Goal: Navigation & Orientation: Find specific page/section

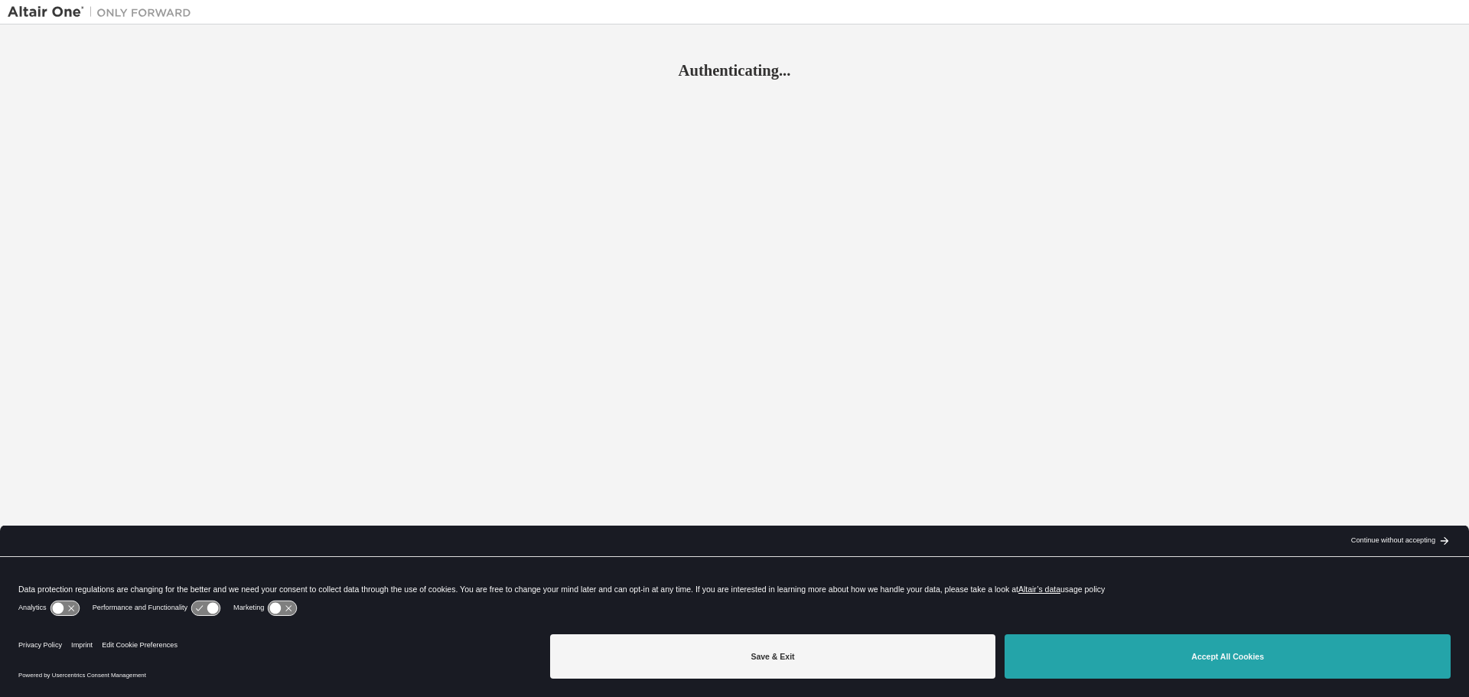
click at [1212, 654] on button "Accept All Cookies" at bounding box center [1227, 656] width 446 height 44
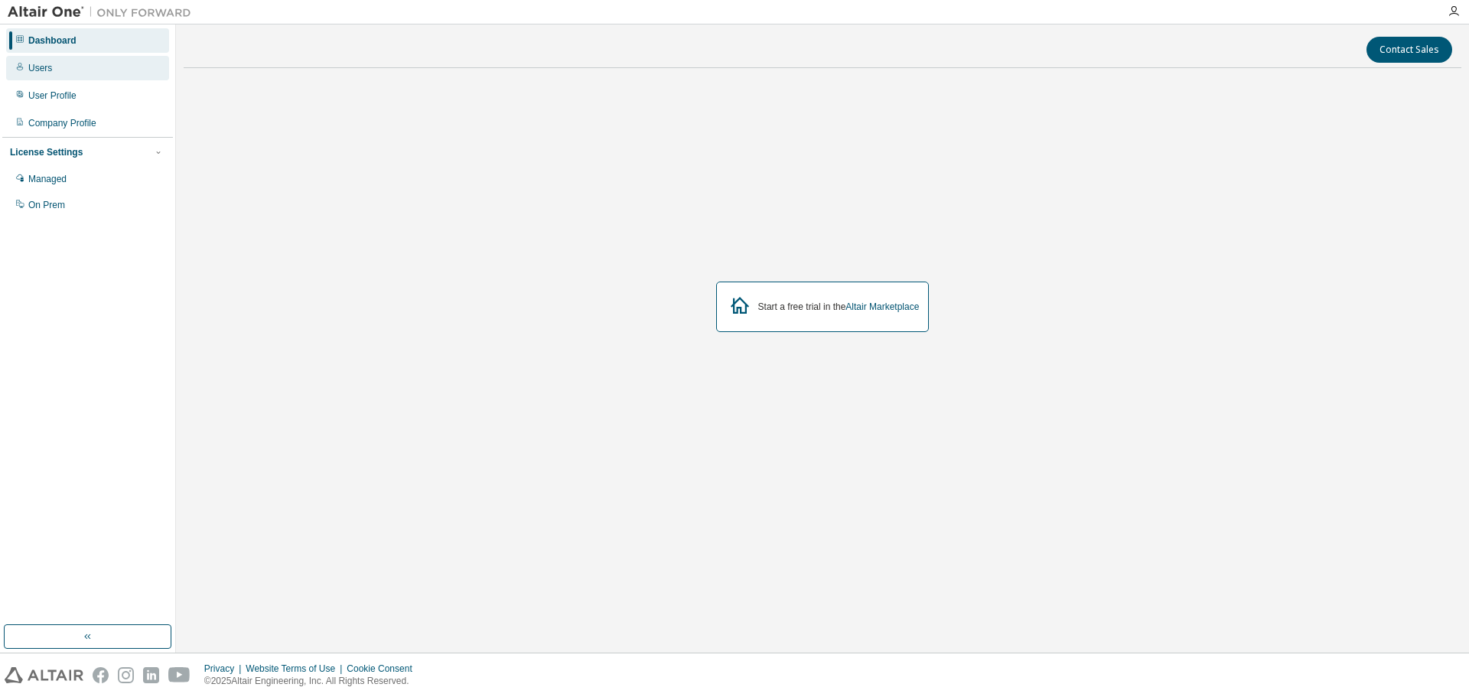
click at [39, 67] on div "Users" at bounding box center [40, 68] width 24 height 12
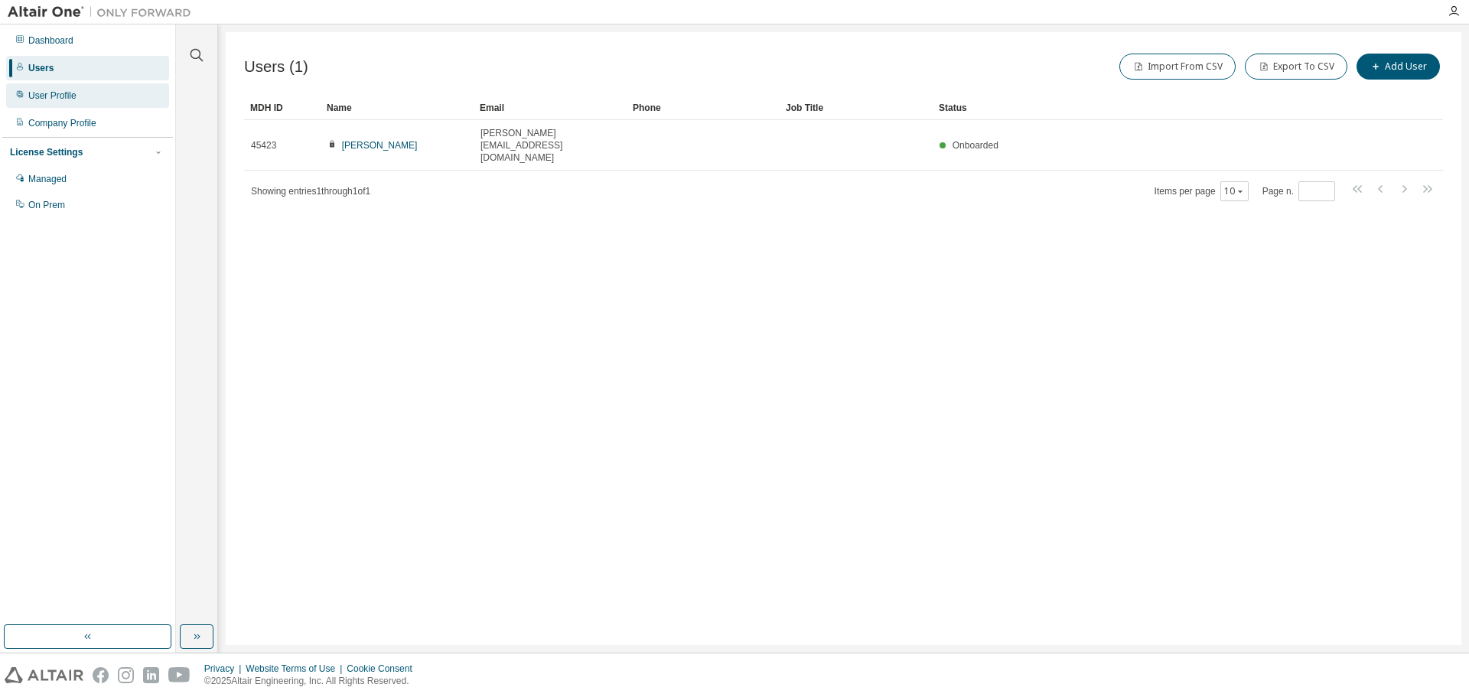
click at [38, 99] on div "User Profile" at bounding box center [52, 95] width 48 height 12
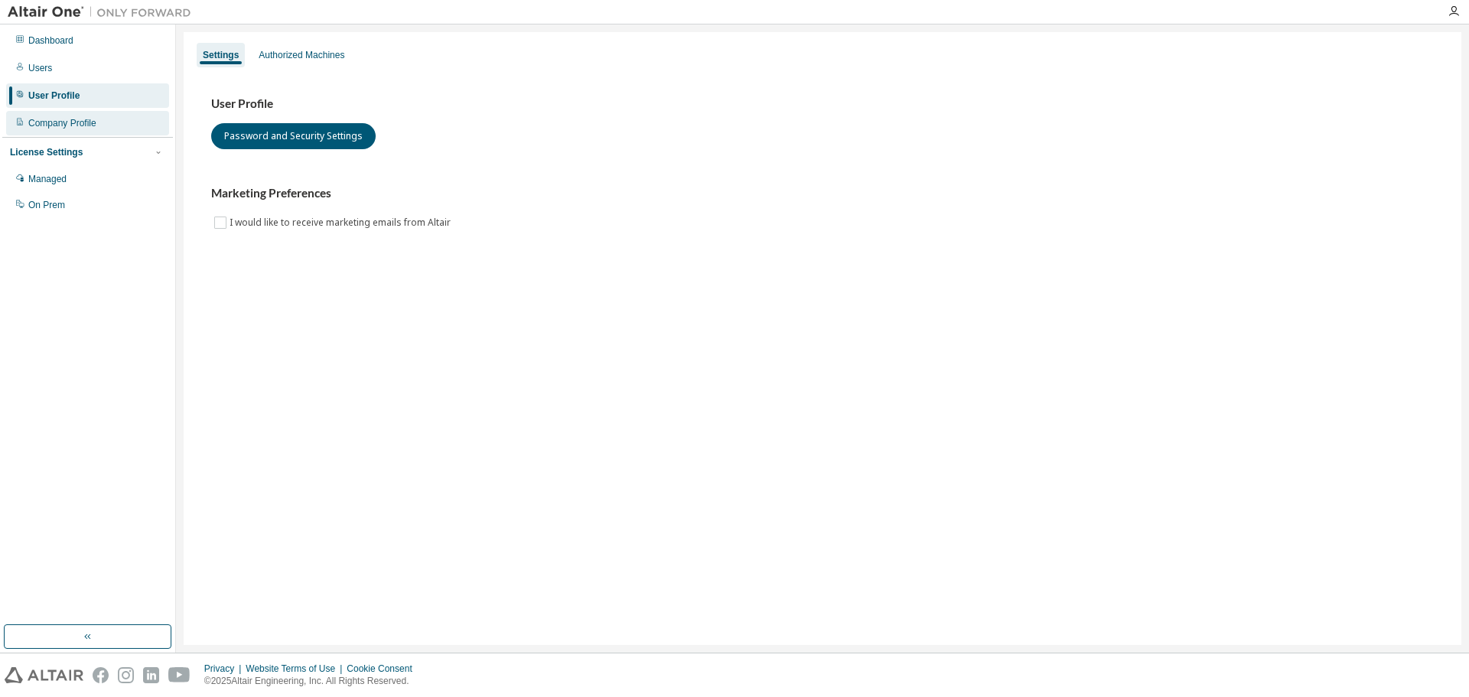
click at [54, 129] on div "Company Profile" at bounding box center [62, 123] width 68 height 12
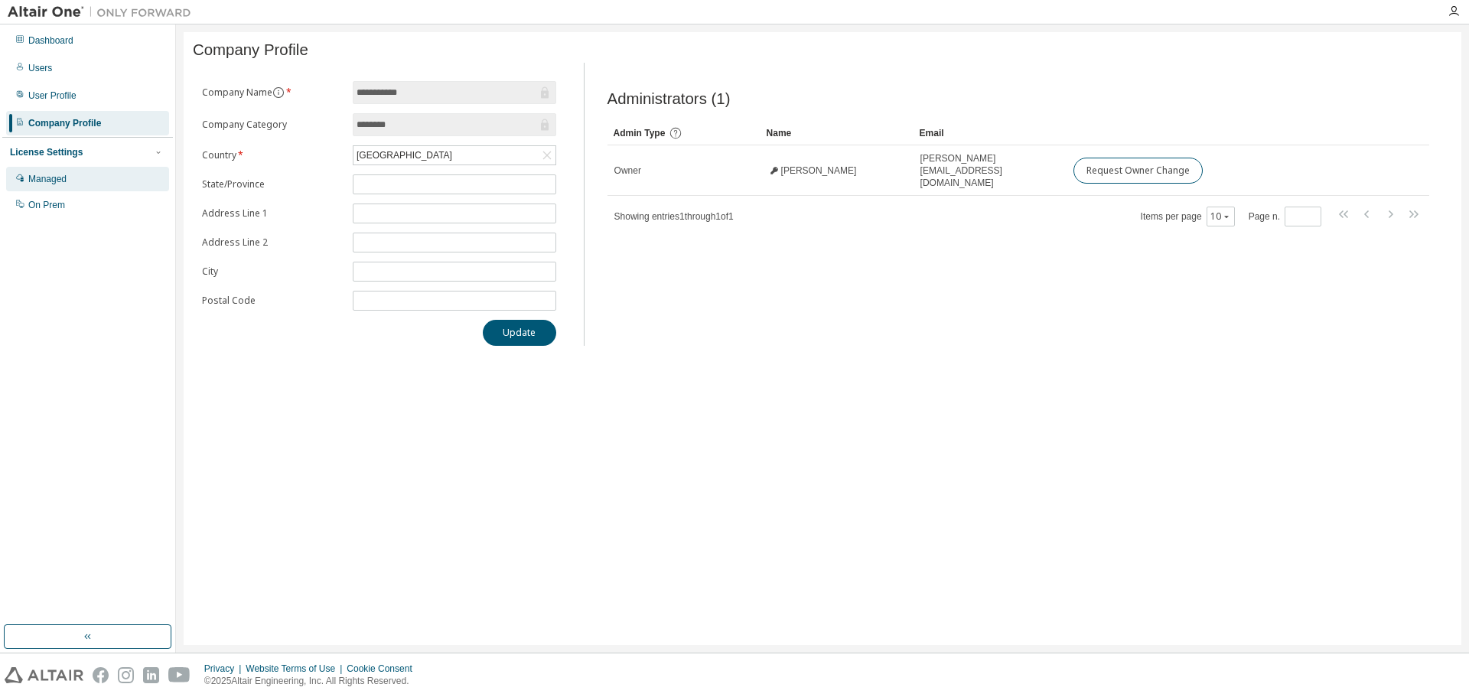
click at [63, 184] on div "Managed" at bounding box center [47, 179] width 38 height 12
